Goal: Information Seeking & Learning: Check status

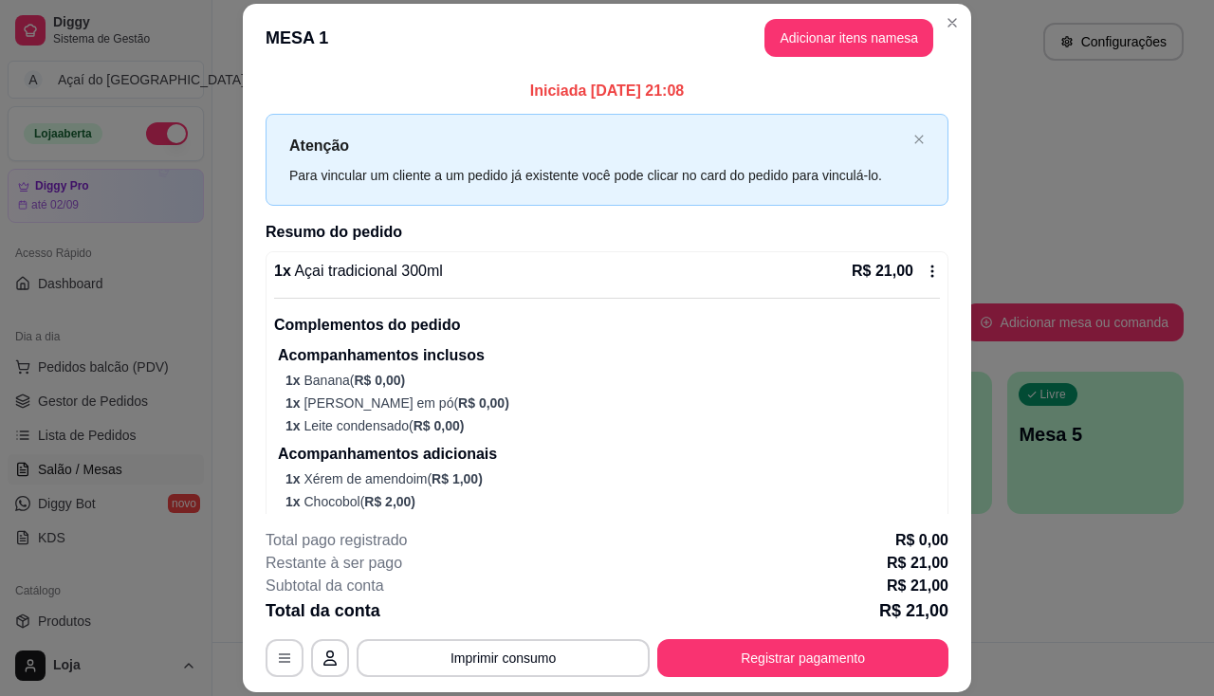
scroll to position [95, 0]
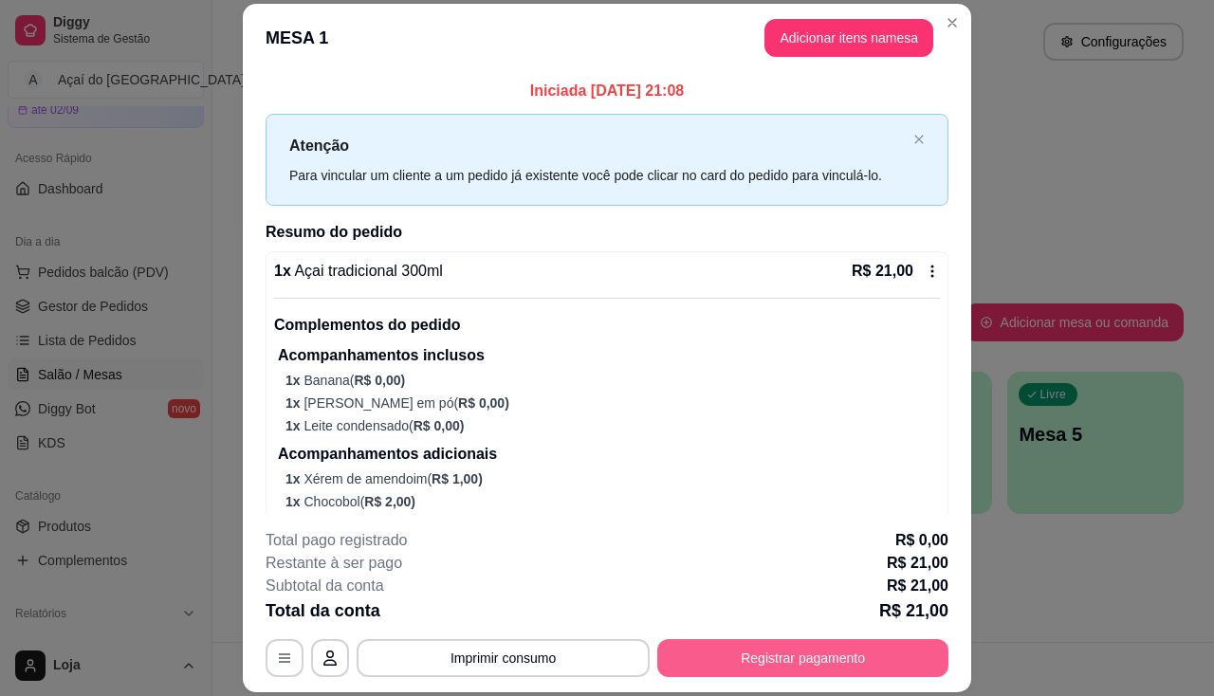
click at [818, 658] on button "Registrar pagamento" at bounding box center [803, 658] width 291 height 38
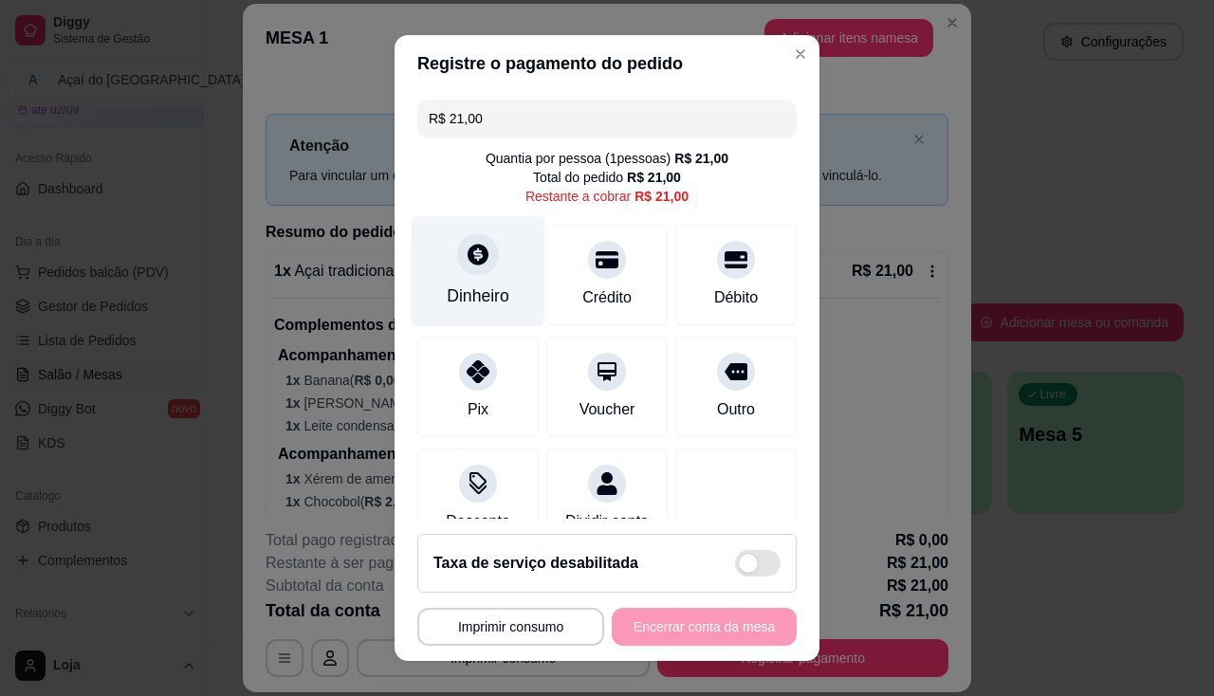
click at [453, 295] on div "Dinheiro" at bounding box center [478, 296] width 63 height 25
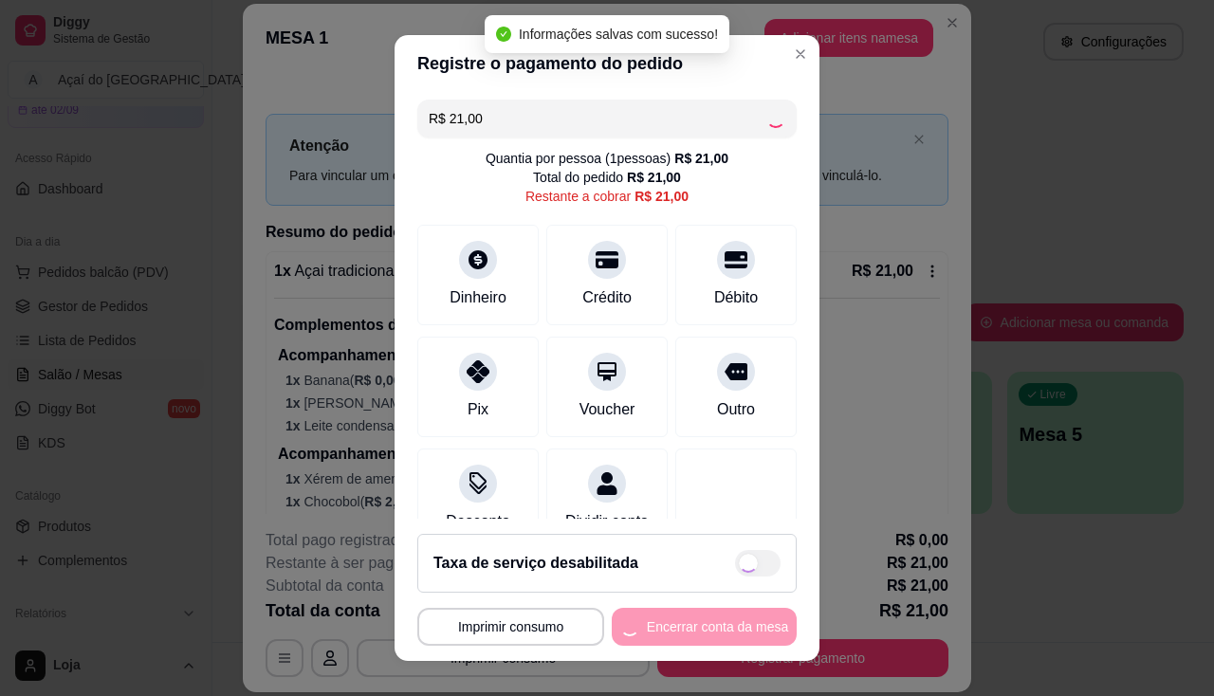
type input "R$ 0,00"
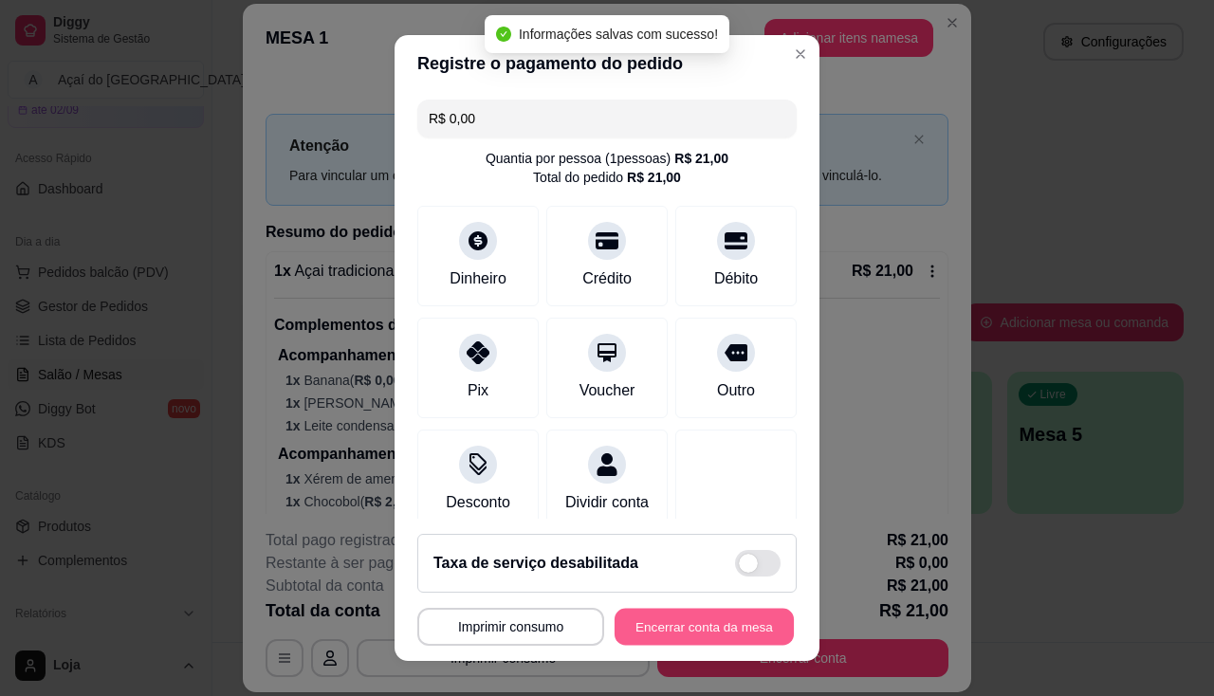
click at [685, 619] on button "Encerrar conta da mesa" at bounding box center [704, 627] width 179 height 37
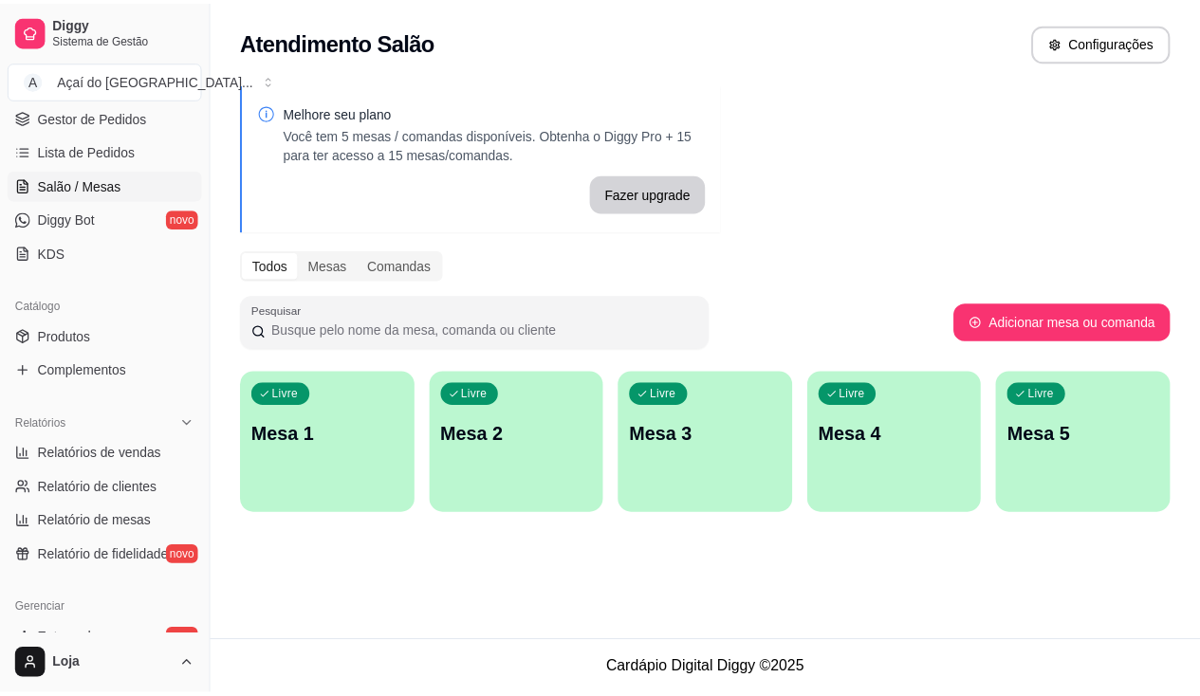
scroll to position [474, 0]
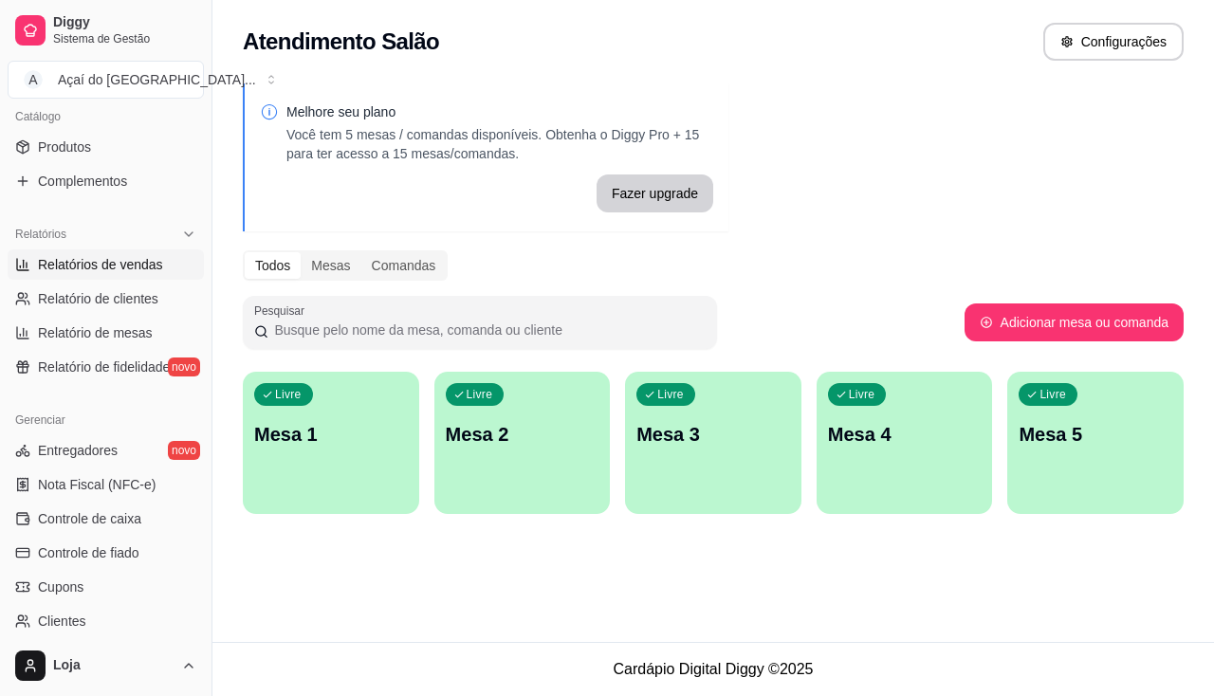
click at [102, 278] on link "Relatórios de vendas" at bounding box center [106, 265] width 196 height 30
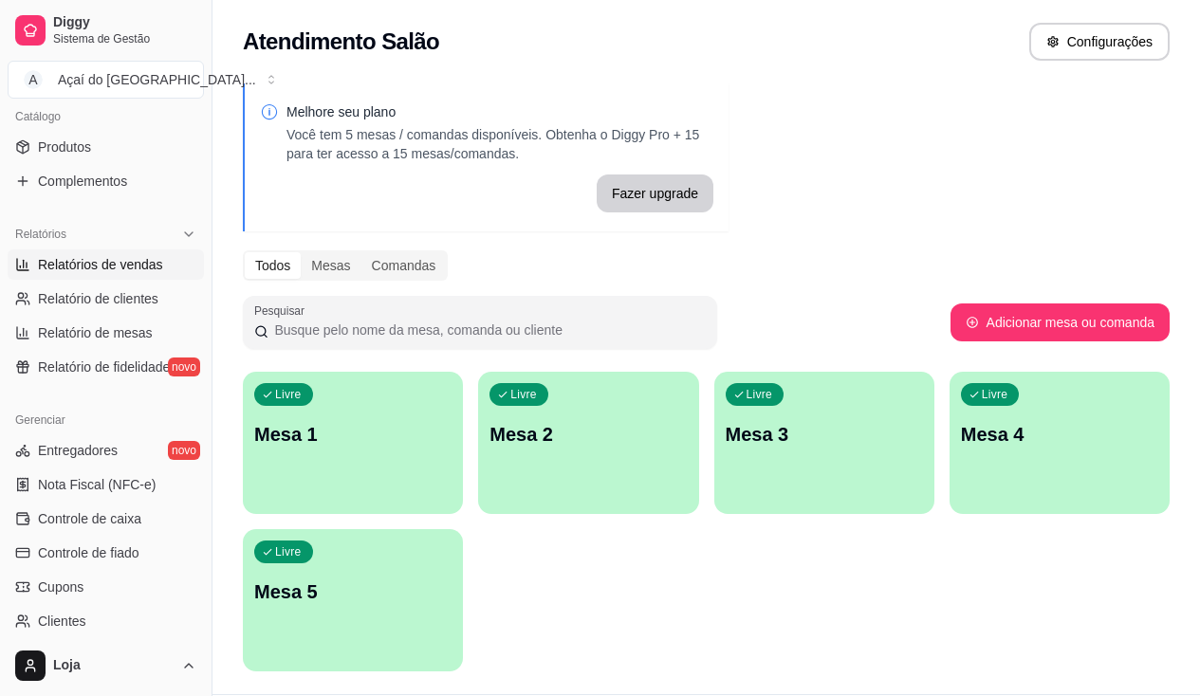
select select "ALL"
select select "0"
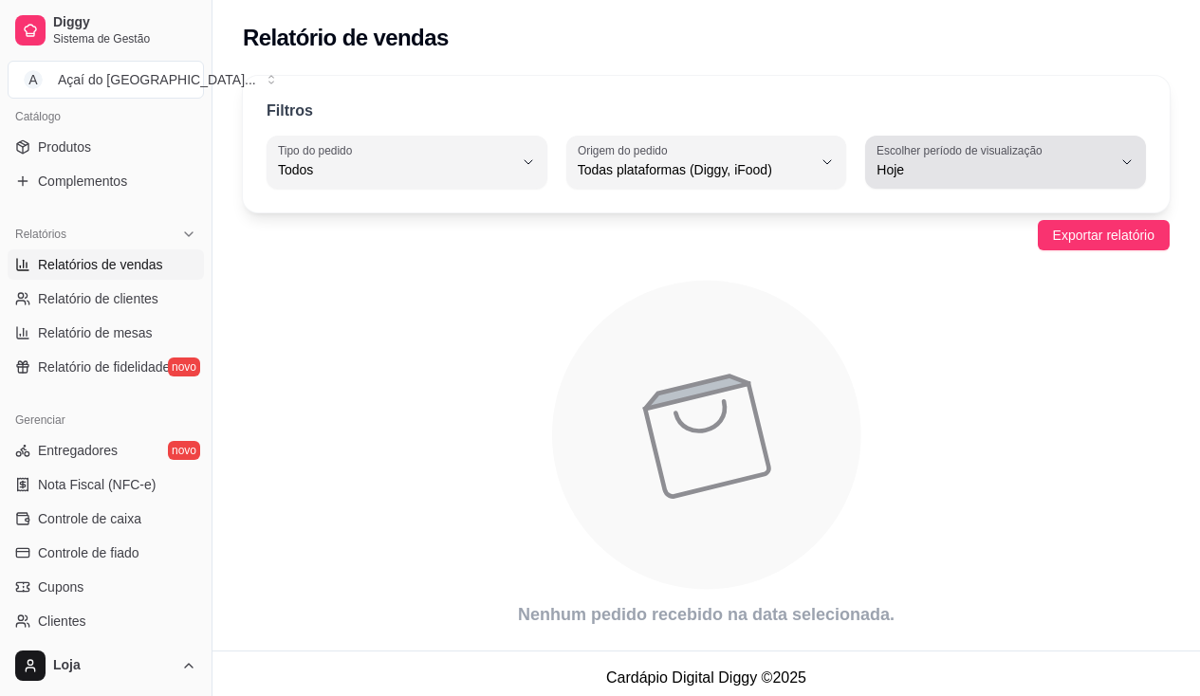
click at [973, 163] on span "Hoje" at bounding box center [994, 169] width 235 height 19
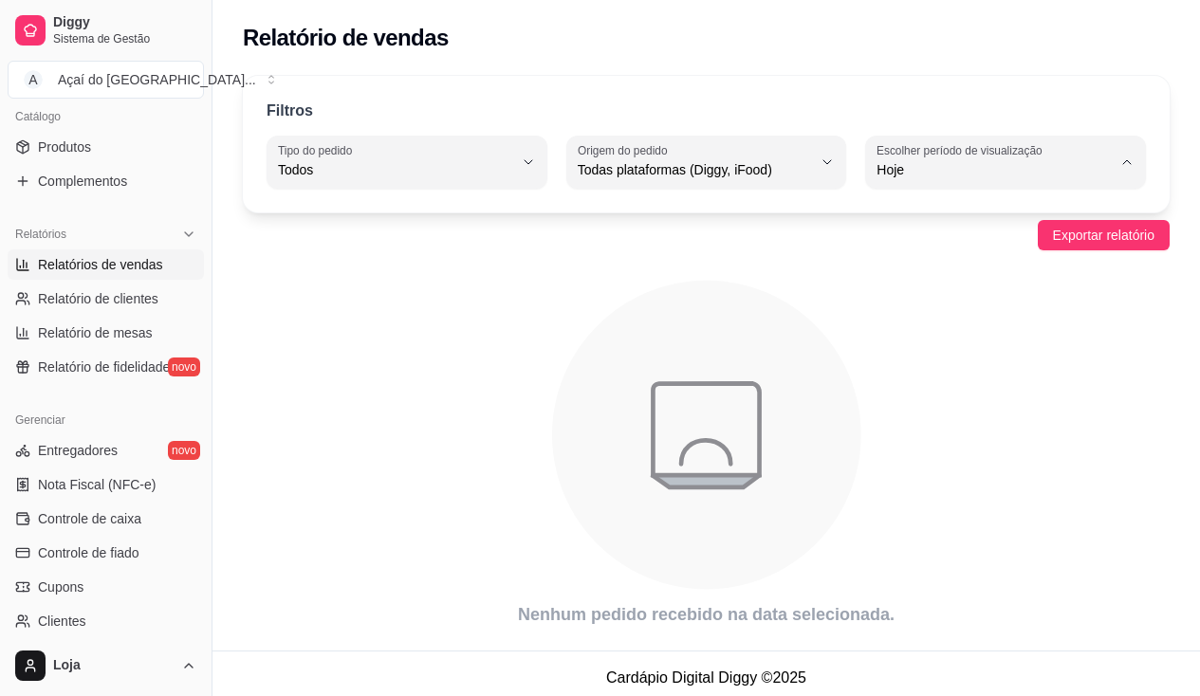
click at [929, 236] on li "Ontem" at bounding box center [1006, 246] width 254 height 29
type input "1"
select select "1"
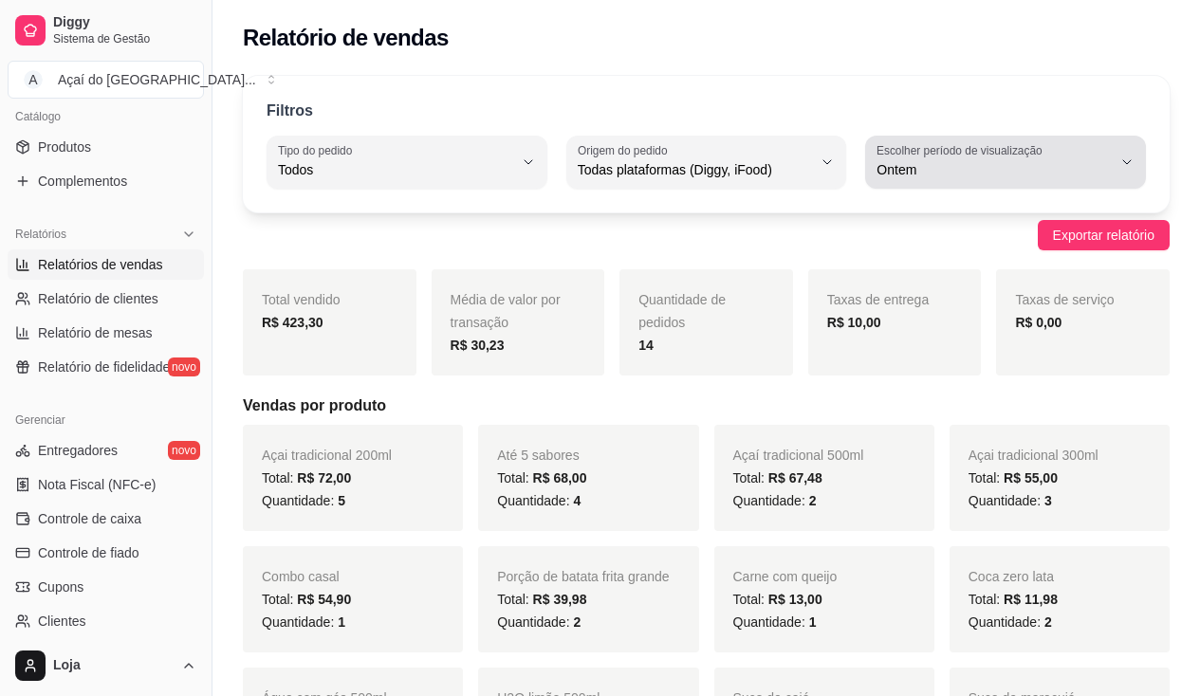
click at [943, 172] on span "Ontem" at bounding box center [994, 169] width 235 height 19
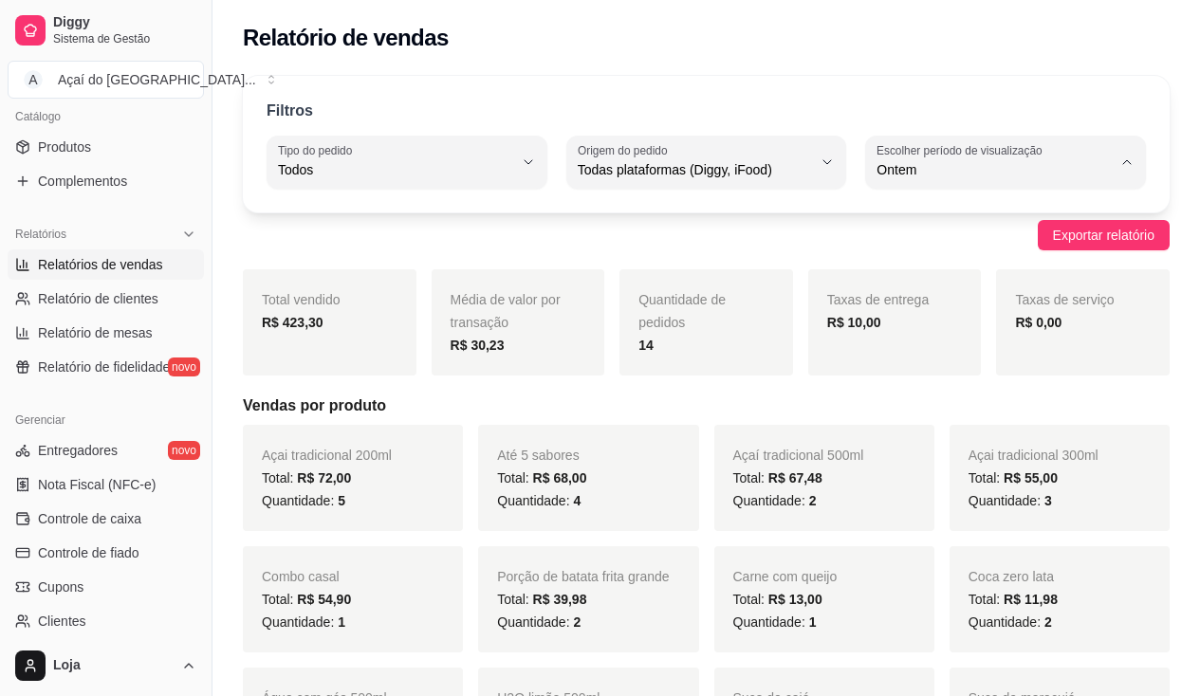
click at [958, 273] on span "7 dias" at bounding box center [997, 278] width 222 height 18
type input "7"
select select "7"
click at [975, 164] on span "7 dias" at bounding box center [994, 169] width 235 height 19
click at [971, 324] on li "15 dias" at bounding box center [1006, 308] width 254 height 29
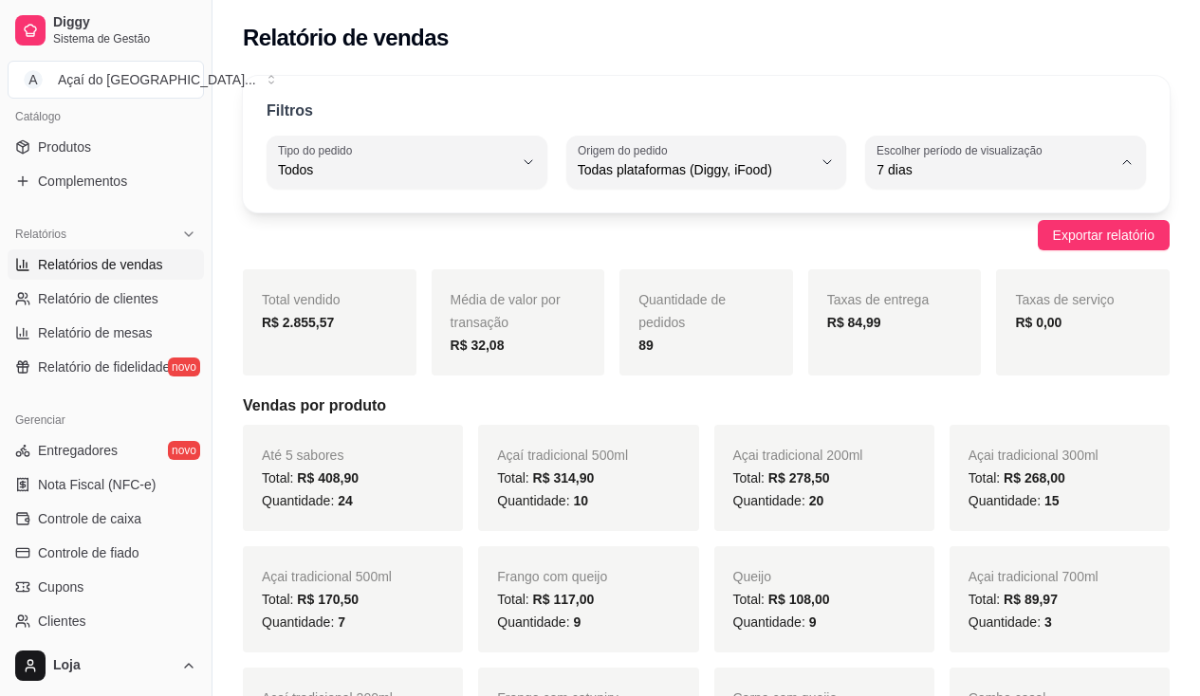
type input "15"
select select "15"
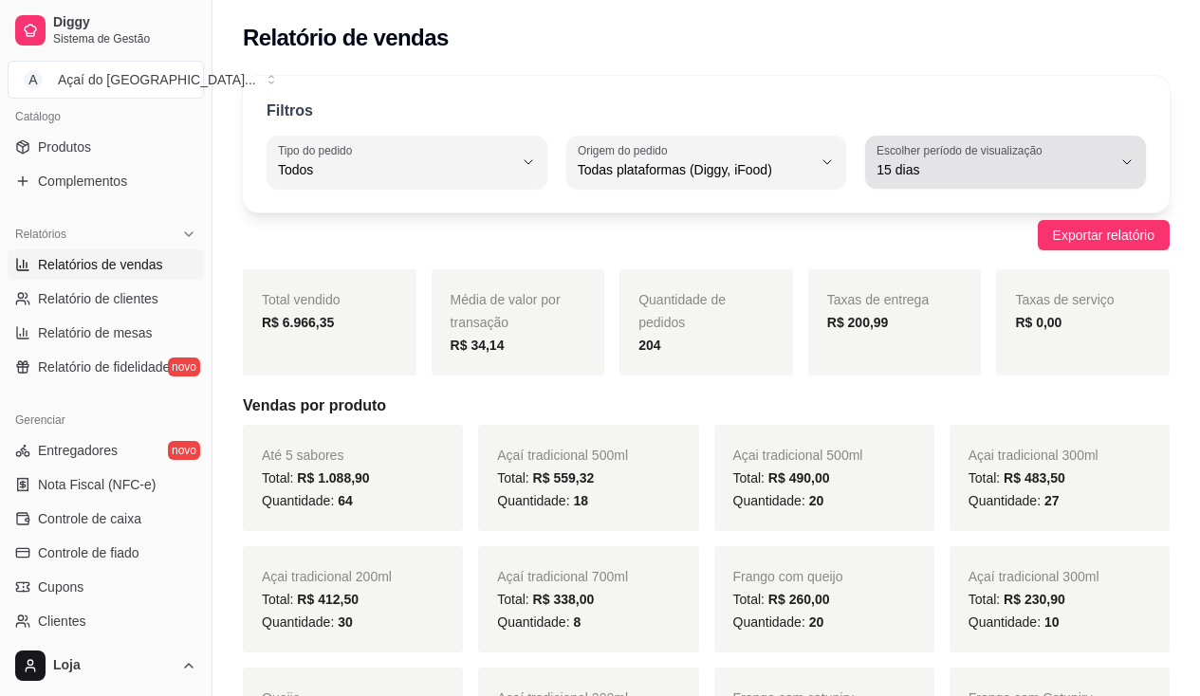
click at [991, 165] on span "15 dias" at bounding box center [994, 169] width 235 height 19
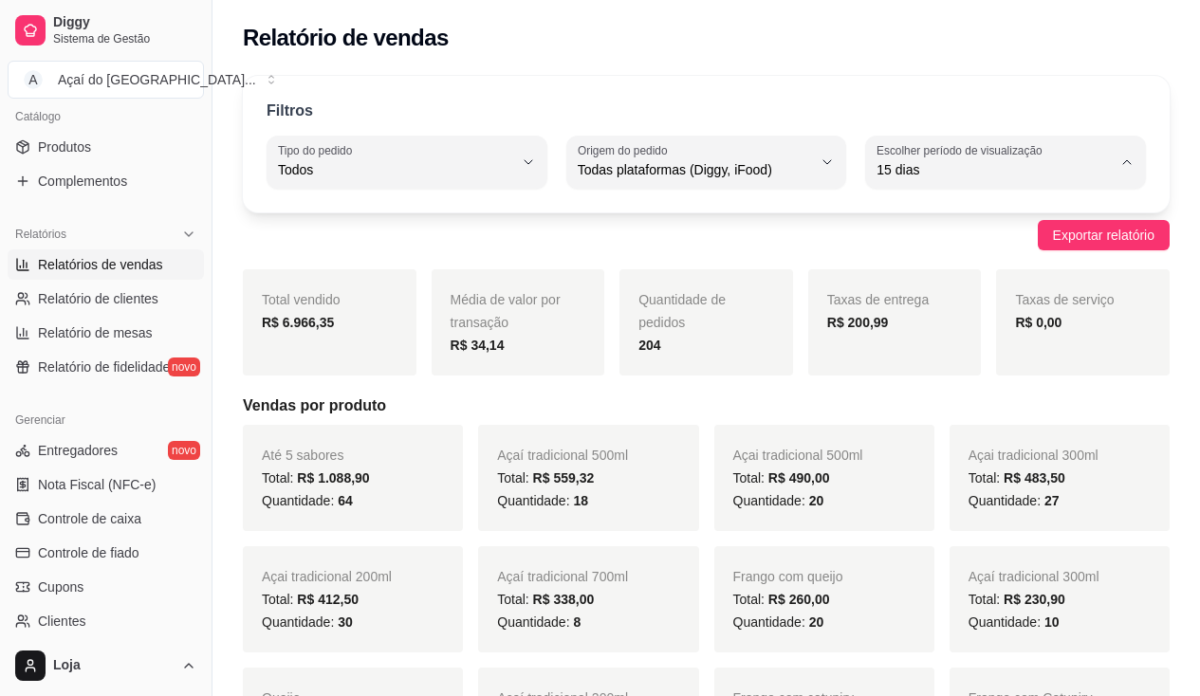
click at [977, 339] on span "30 dias" at bounding box center [997, 339] width 222 height 18
type input "30"
select select "30"
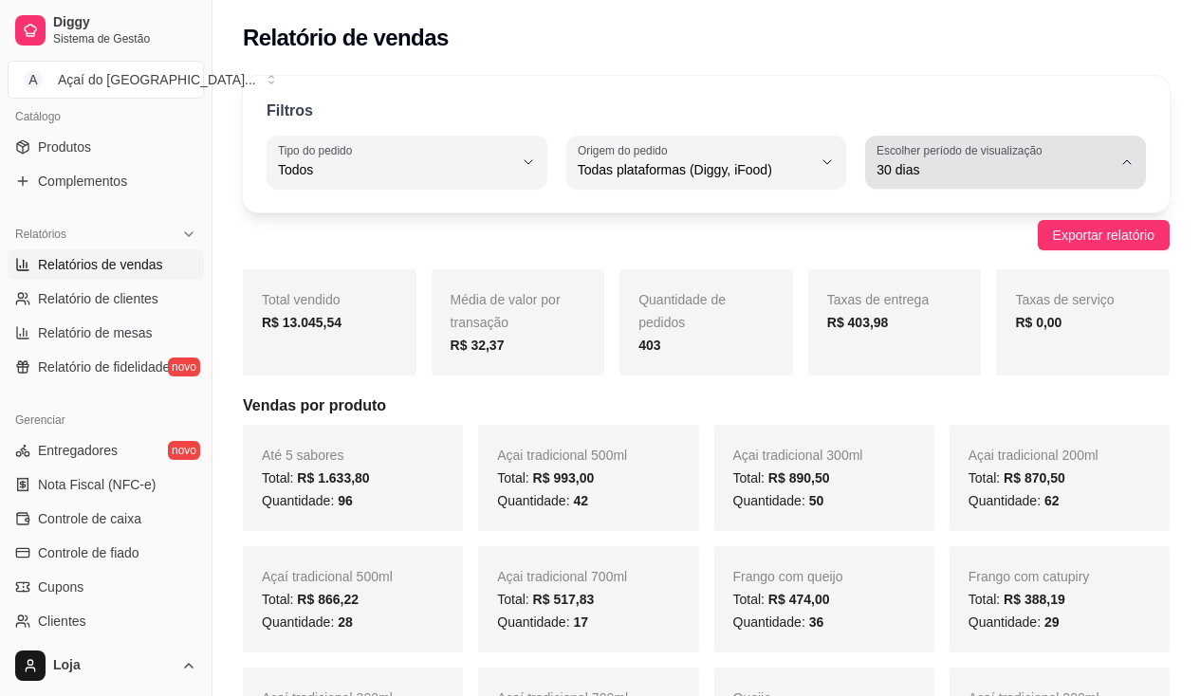
click at [973, 151] on label "Escolher período de visualização" at bounding box center [963, 150] width 172 height 16
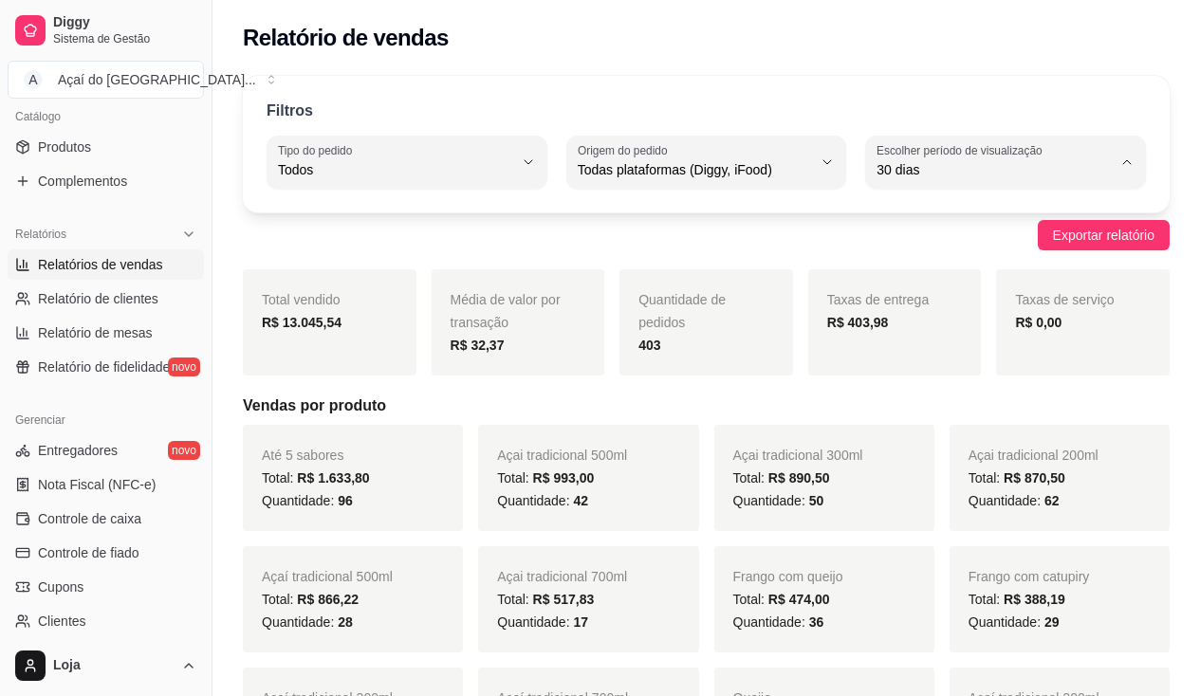
click at [935, 380] on span "45 dias" at bounding box center [997, 370] width 222 height 18
type input "45"
select select "45"
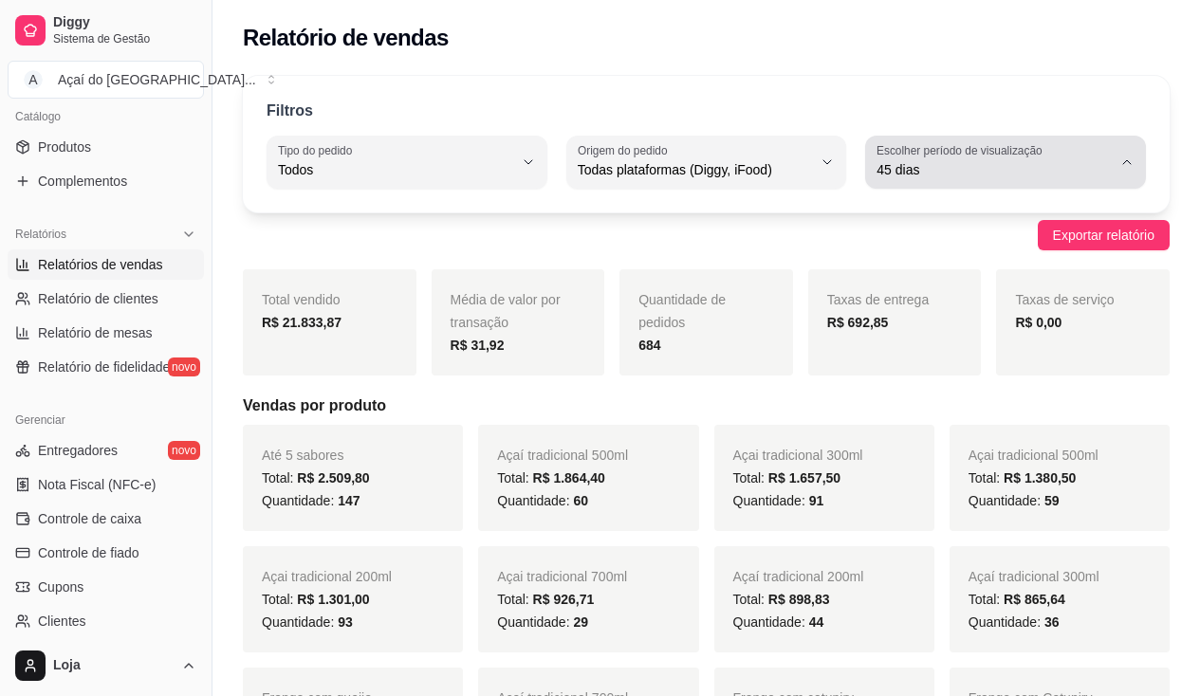
click at [1010, 163] on span "45 dias" at bounding box center [994, 169] width 235 height 19
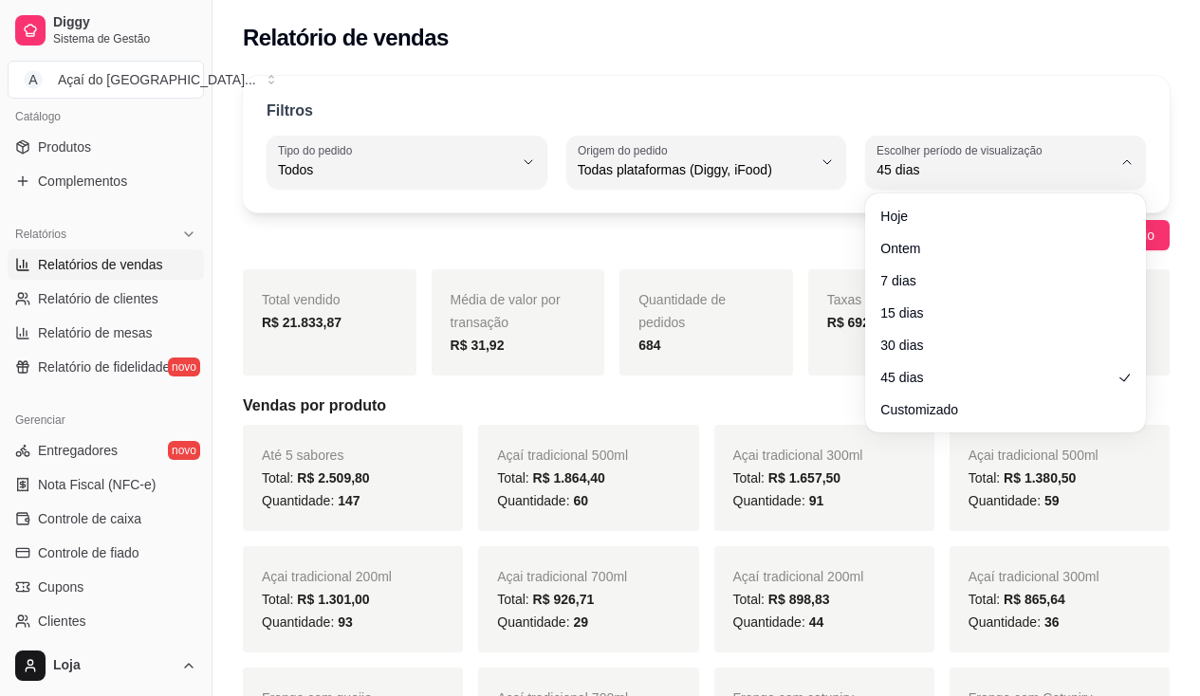
click at [957, 200] on div "Hoje Ontem 7 dias 15 dias 30 dias 45 dias Customizado" at bounding box center [1005, 313] width 273 height 232
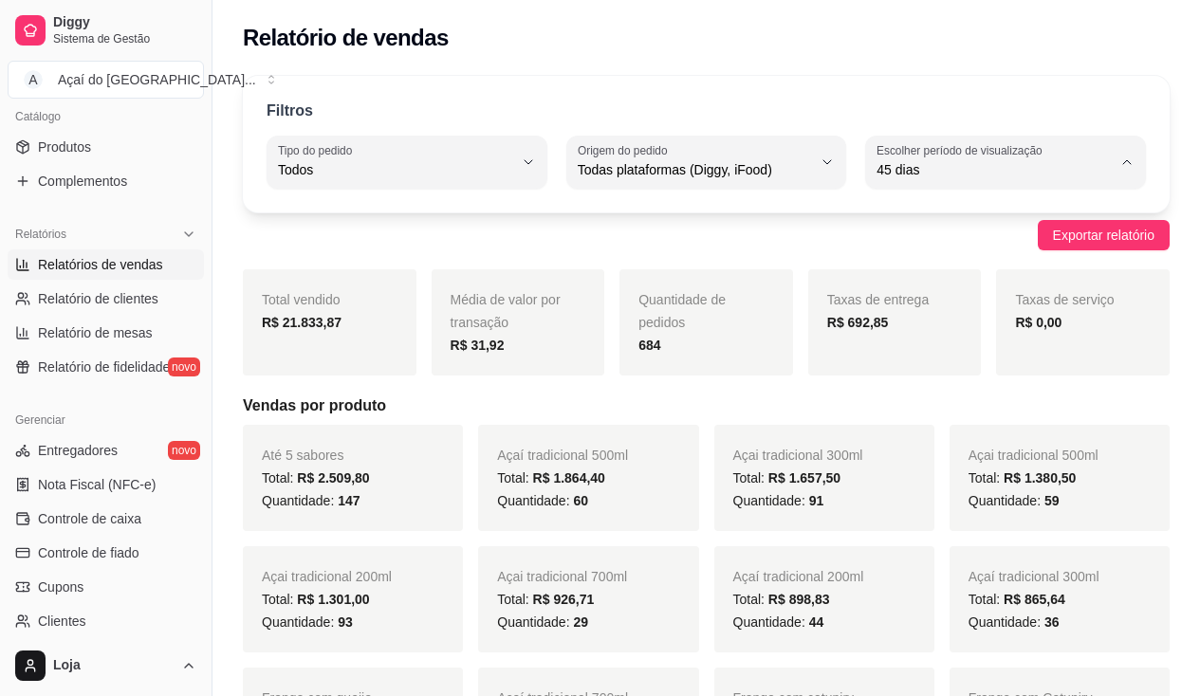
click at [955, 205] on li "Hoje" at bounding box center [1006, 215] width 254 height 29
type input "0"
select select "0"
